Goal: Find specific page/section: Find specific page/section

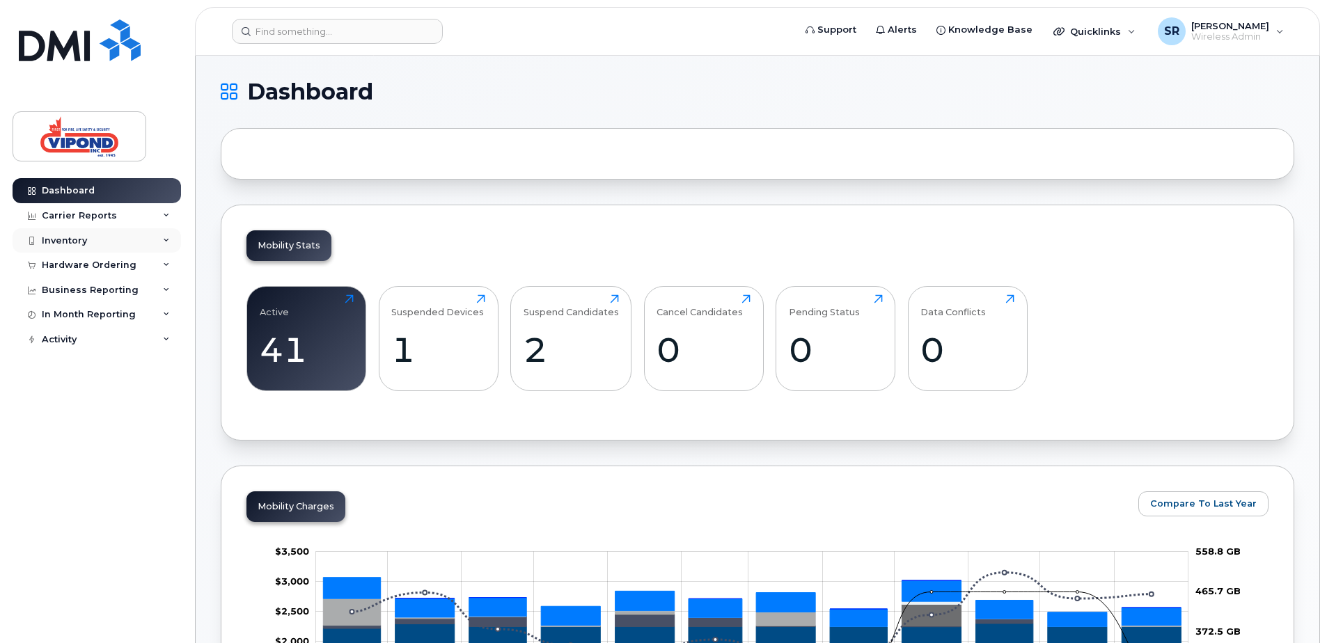
click at [81, 242] on div "Inventory" at bounding box center [64, 240] width 45 height 11
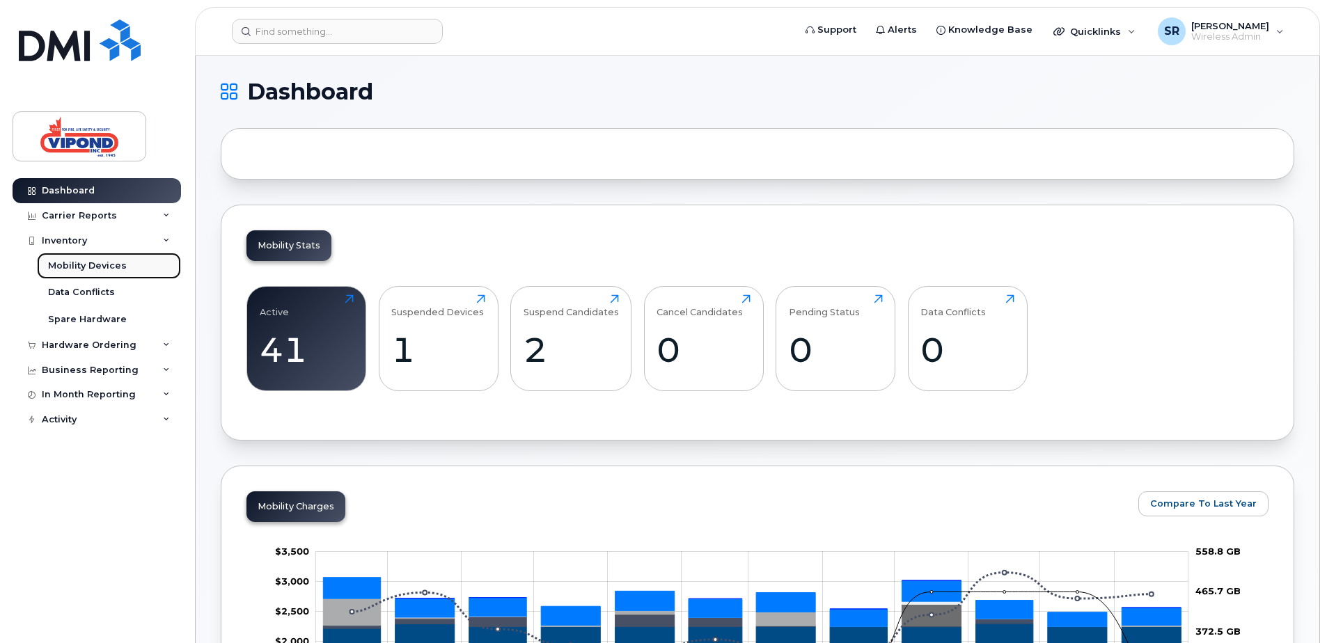
click at [95, 269] on div "Mobility Devices" at bounding box center [87, 266] width 79 height 13
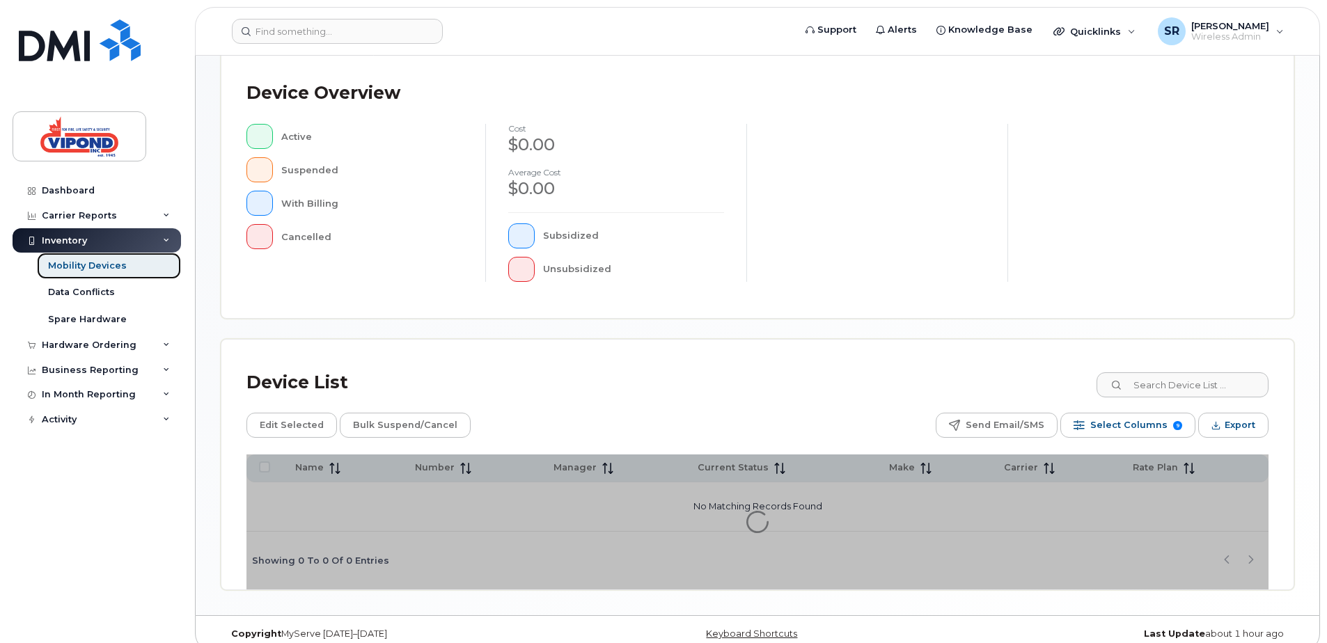
scroll to position [314, 0]
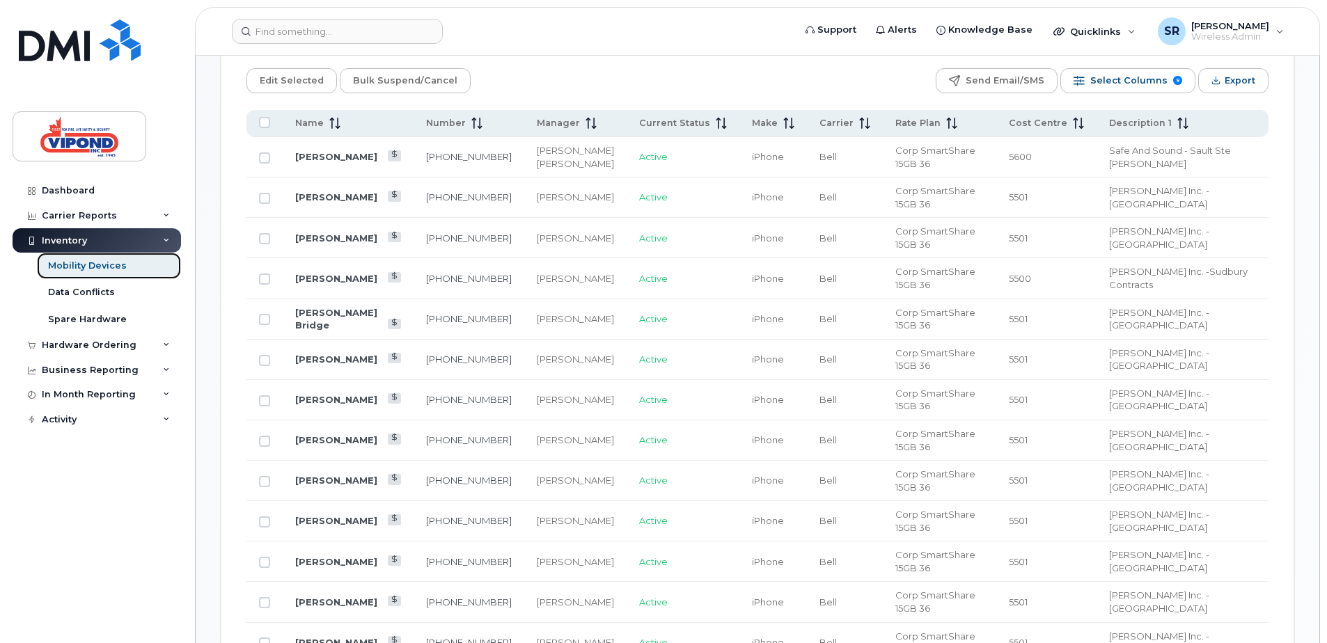
scroll to position [732, 0]
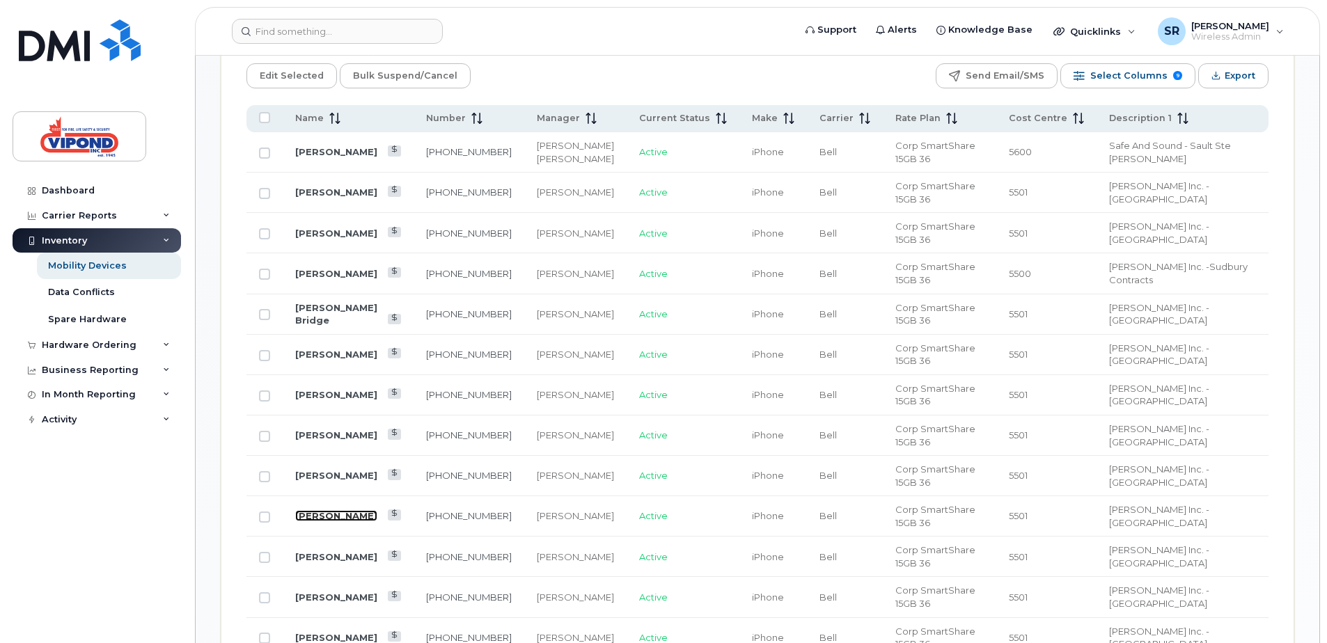
click at [343, 510] on link "[PERSON_NAME]" at bounding box center [336, 515] width 82 height 11
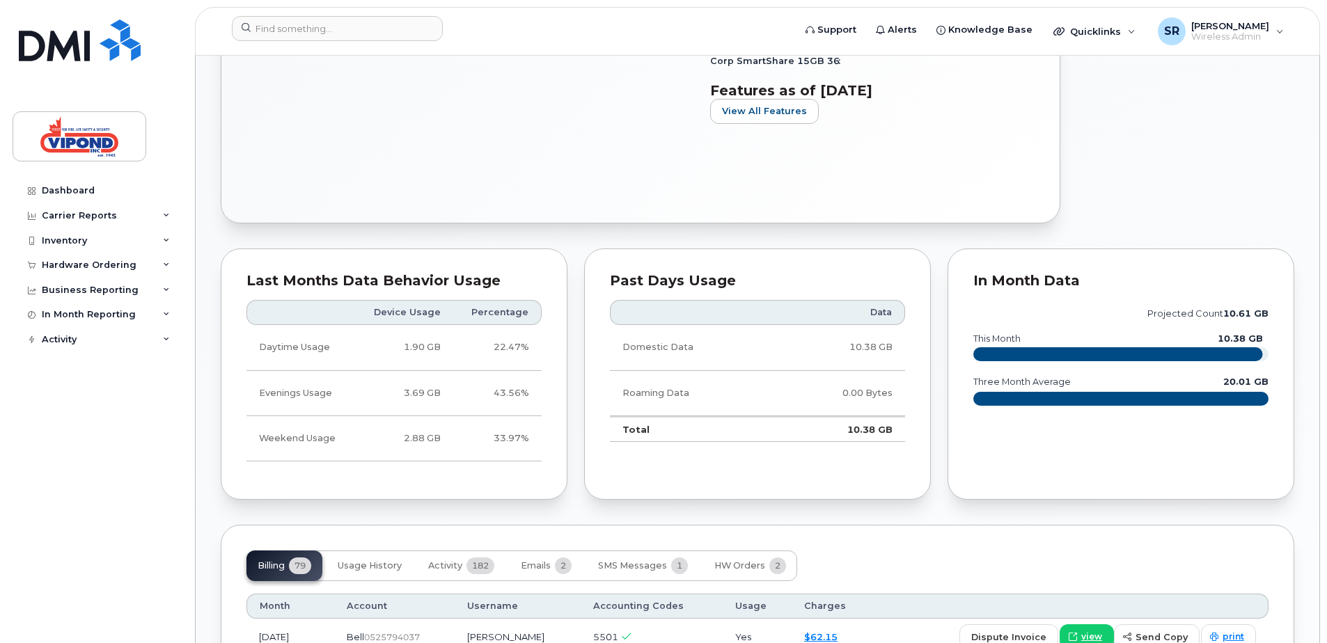
scroll to position [557, 0]
